Goal: Communication & Community: Answer question/provide support

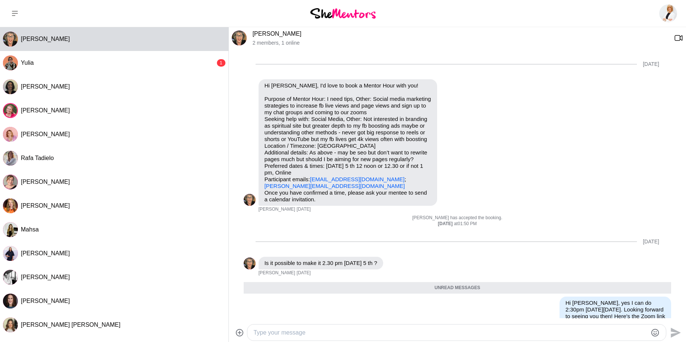
scroll to position [140, 0]
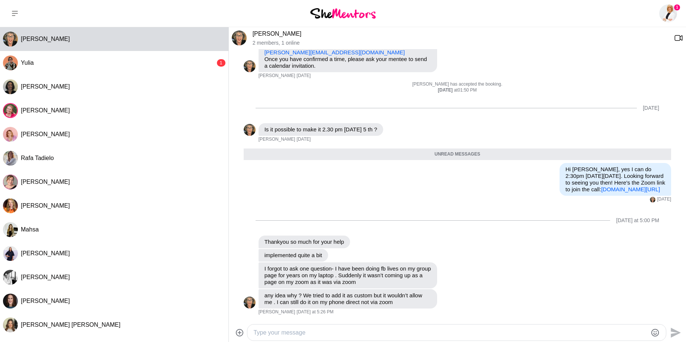
click at [278, 334] on textarea "Type your message" at bounding box center [450, 332] width 394 height 9
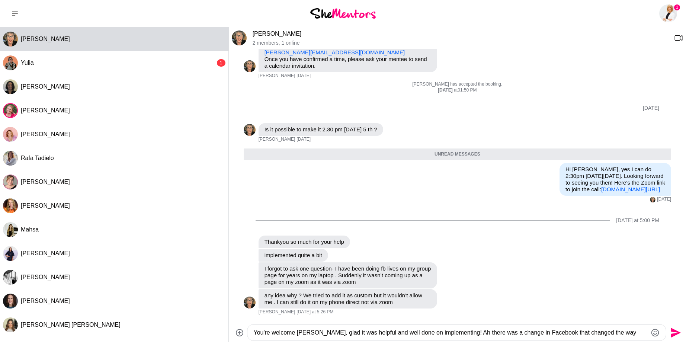
drag, startPoint x: 547, startPoint y: 333, endPoint x: 548, endPoint y: 330, distance: 3.8
click at [548, 333] on textarea "You're welcome [PERSON_NAME], glad it was helpful and well done on implementing…" at bounding box center [450, 332] width 394 height 9
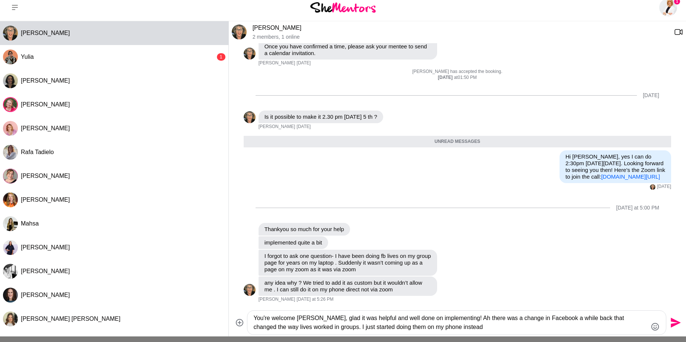
scroll to position [16, 0]
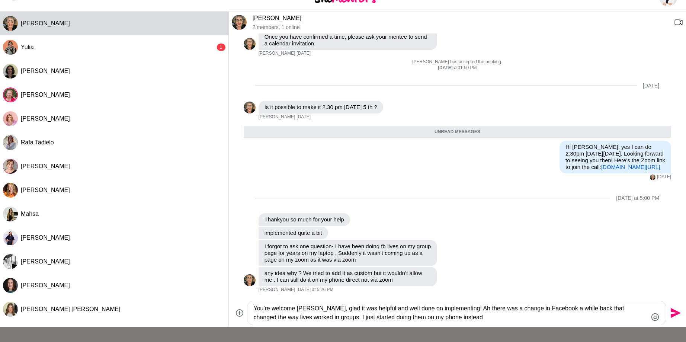
drag, startPoint x: 320, startPoint y: 335, endPoint x: 366, endPoint y: 319, distance: 48.7
click at [366, 319] on textarea "You're welcome [PERSON_NAME], glad it was helpful and well done on implementing…" at bounding box center [450, 313] width 394 height 18
click at [399, 319] on textarea "You're welcome [PERSON_NAME], glad it was helpful and well done on implementing…" at bounding box center [450, 313] width 394 height 18
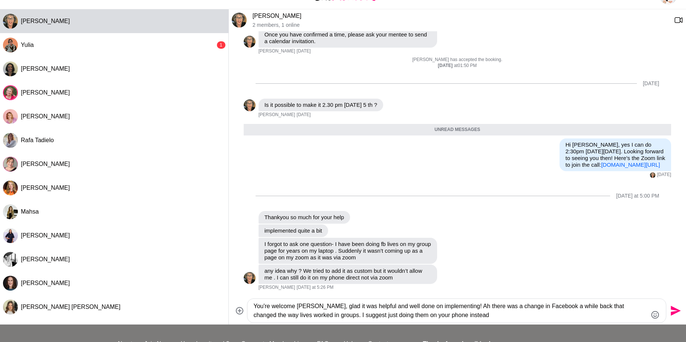
click at [459, 315] on textarea "You're welcome [PERSON_NAME], glad it was helpful and well done on implementing…" at bounding box center [450, 311] width 394 height 18
click at [321, 316] on textarea "You're welcome [PERSON_NAME], glad it was helpful and well done on implementing…" at bounding box center [450, 311] width 394 height 18
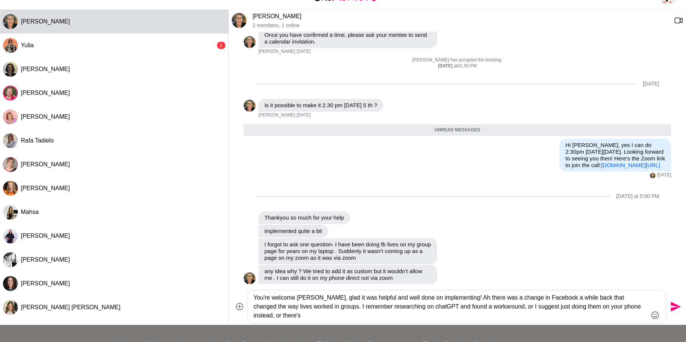
scroll to position [13, 0]
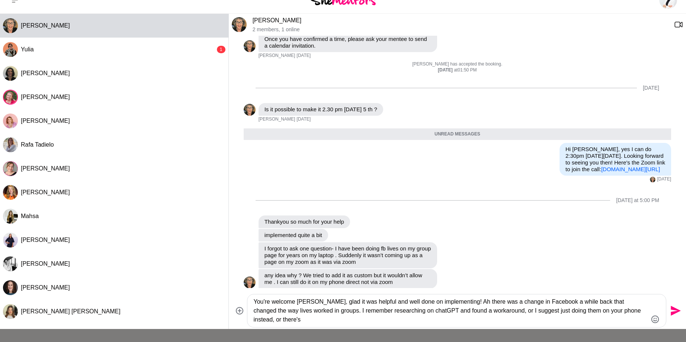
drag, startPoint x: 621, startPoint y: 313, endPoint x: 627, endPoint y: 322, distance: 10.8
click at [627, 322] on textarea "You're welcome [PERSON_NAME], glad it was helpful and well done on implementing…" at bounding box center [450, 310] width 394 height 27
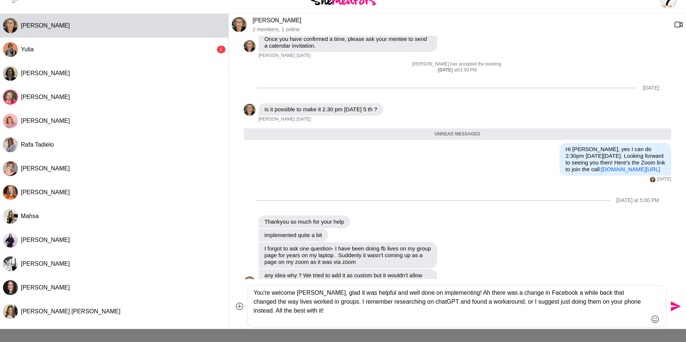
type textarea "You're welcome [PERSON_NAME], glad it was helpful and well done on implementing…"
click at [671, 306] on icon "Send" at bounding box center [675, 306] width 12 height 12
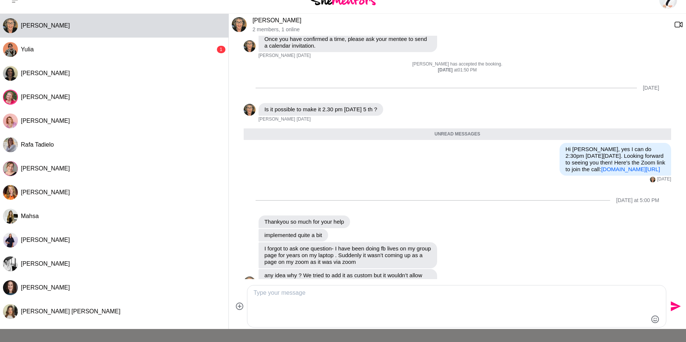
scroll to position [219, 0]
